Goal: Task Accomplishment & Management: Manage account settings

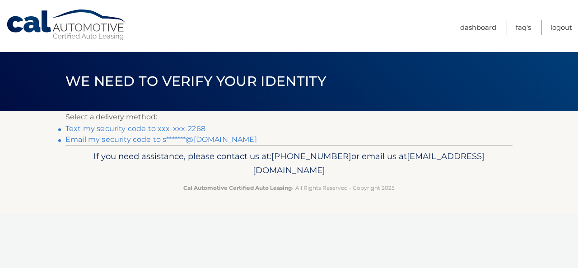
click at [177, 128] on link "Text my security code to xxx-xxx-2268" at bounding box center [136, 128] width 140 height 9
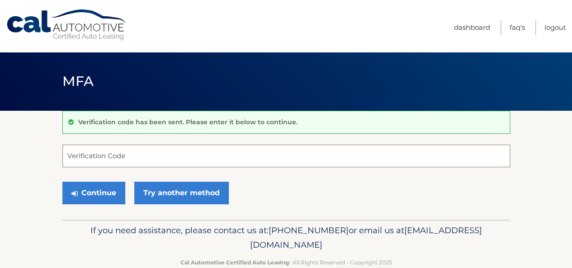
click at [152, 154] on input "Verification Code" at bounding box center [285, 156] width 447 height 23
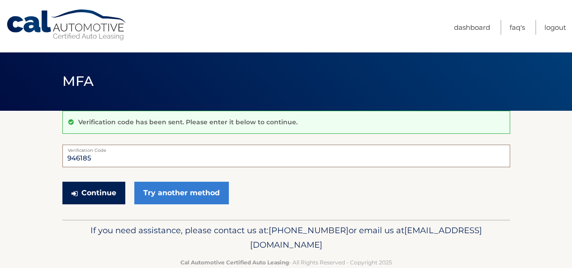
type input "946185"
click at [108, 186] on button "Continue" at bounding box center [93, 193] width 63 height 23
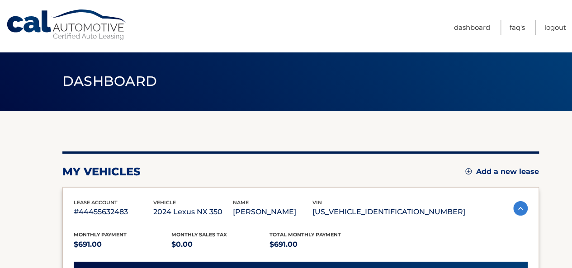
drag, startPoint x: 571, startPoint y: 115, endPoint x: 578, endPoint y: 172, distance: 57.4
click at [571, 172] on html "Cal Automotive Menu Dashboard FAQ's Logout" at bounding box center [286, 134] width 572 height 268
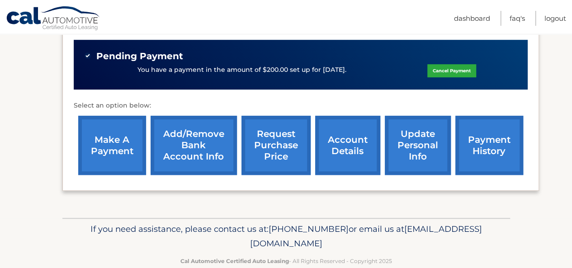
scroll to position [277, 0]
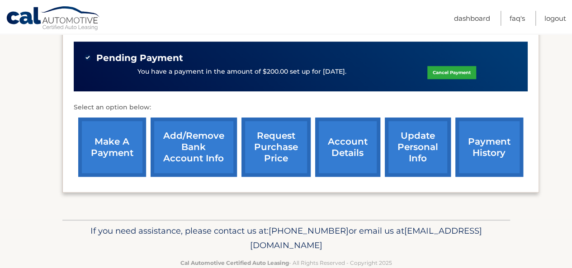
click at [348, 155] on link "account details" at bounding box center [347, 147] width 65 height 59
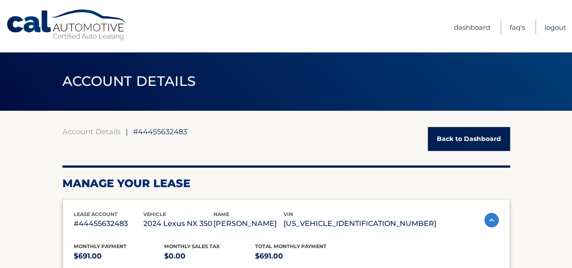
click at [552, 28] on link "Logout" at bounding box center [555, 27] width 22 height 15
